Goal: Task Accomplishment & Management: Use online tool/utility

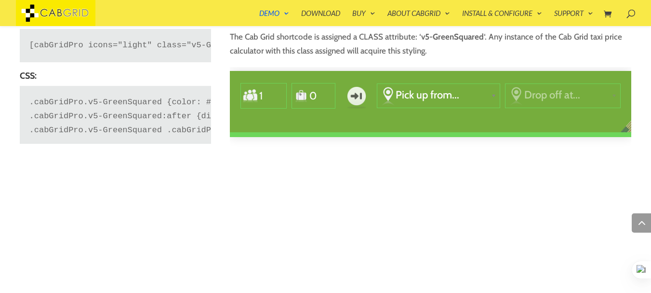
scroll to position [1278, 0]
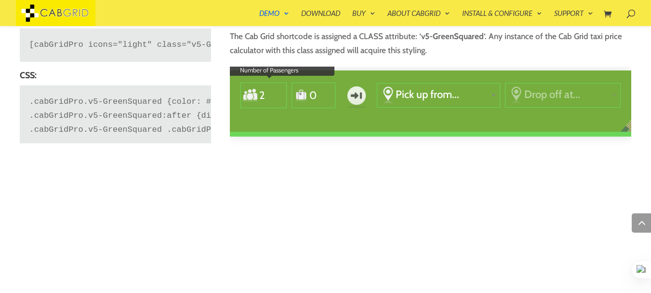
click at [278, 94] on input "2" at bounding box center [269, 95] width 23 height 22
click at [276, 93] on input "3" at bounding box center [269, 95] width 23 height 22
type input "4"
click at [276, 93] on input "4" at bounding box center [269, 95] width 23 height 22
click at [328, 90] on input "1" at bounding box center [320, 95] width 23 height 22
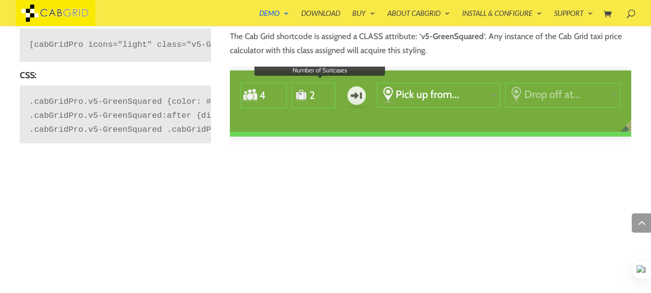
click at [328, 90] on input "2" at bounding box center [320, 95] width 23 height 22
click at [328, 90] on input "3" at bounding box center [320, 95] width 23 height 22
type input "4"
click at [328, 90] on input "4" at bounding box center [320, 95] width 23 height 22
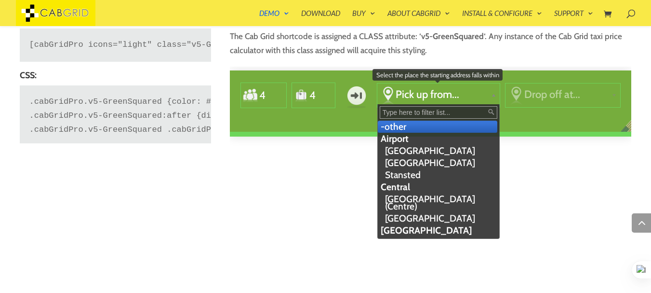
click at [459, 86] on link "Pick up from..." at bounding box center [439, 94] width 122 height 22
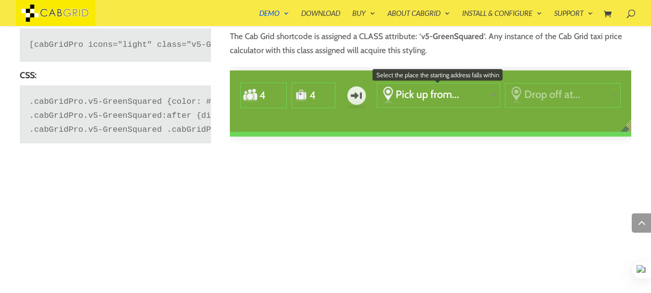
click at [459, 88] on link "Pick up from..." at bounding box center [439, 94] width 122 height 22
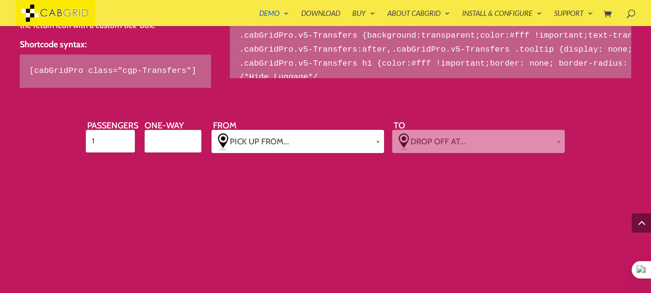
scroll to position [1625, 0]
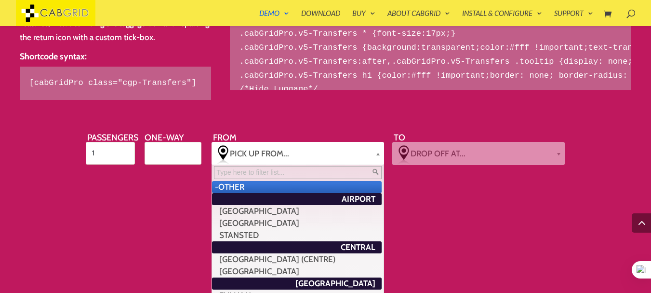
click at [379, 158] on div at bounding box center [380, 153] width 9 height 23
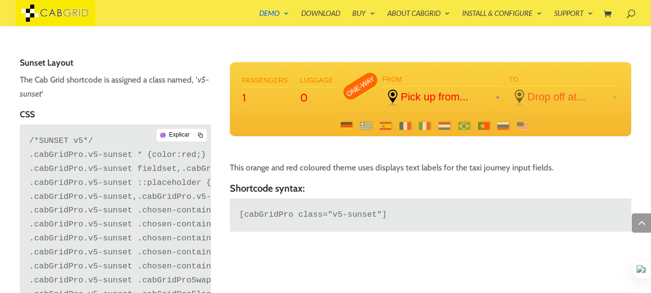
scroll to position [1972, 0]
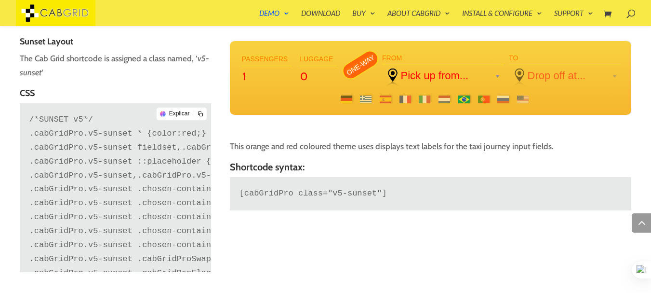
click at [462, 99] on span at bounding box center [465, 99] width 12 height 8
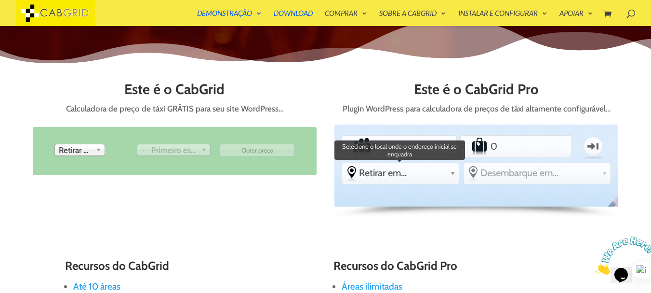
scroll to position [384, 0]
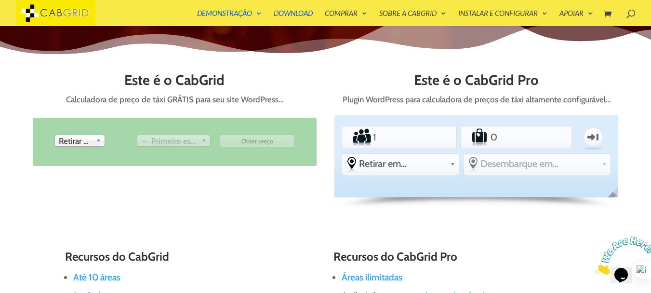
click at [91, 140] on font "Retirar de" at bounding box center [76, 141] width 34 height 10
click at [92, 140] on font "Retirar de" at bounding box center [76, 141] width 34 height 10
click at [186, 140] on font "← Primeiro escolha pegar" at bounding box center [186, 141] width 90 height 10
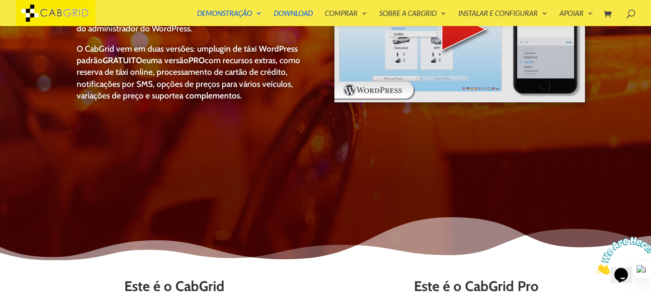
scroll to position [62, 0]
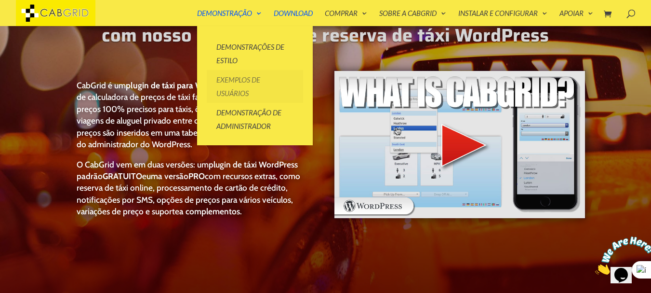
click at [235, 82] on font "Exemplos de usuários" at bounding box center [238, 86] width 44 height 22
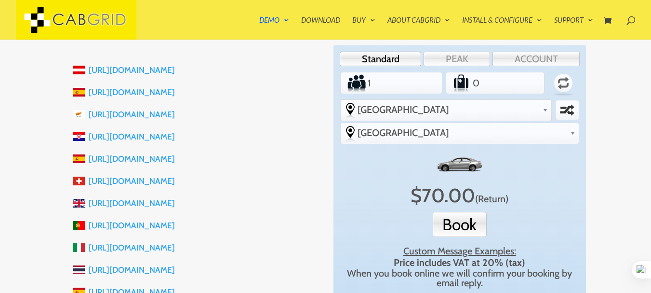
click at [175, 160] on link "https://mallorcatransferspellicer.com" at bounding box center [132, 159] width 86 height 10
